Goal: Information Seeking & Learning: Learn about a topic

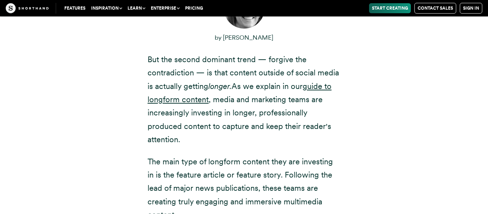
scroll to position [311, 0]
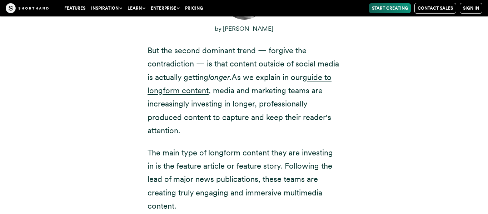
click at [125, 40] on div "There are two dominant trends in content on the web today. The first is that co…" at bounding box center [243, 99] width 443 height 459
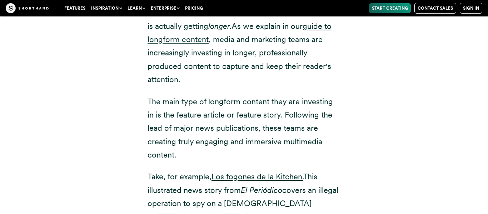
scroll to position [339, 0]
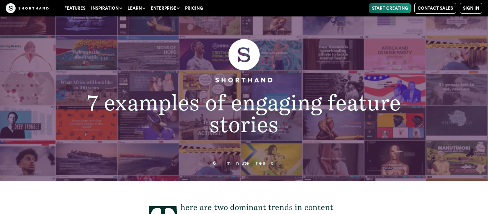
click at [245, 158] on div "6 minute read" at bounding box center [243, 159] width 369 height 12
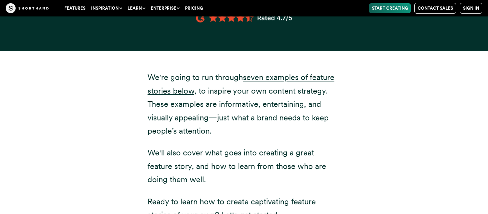
scroll to position [1018, 0]
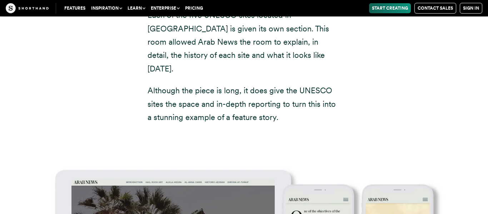
scroll to position [2658, 0]
